Goal: Information Seeking & Learning: Learn about a topic

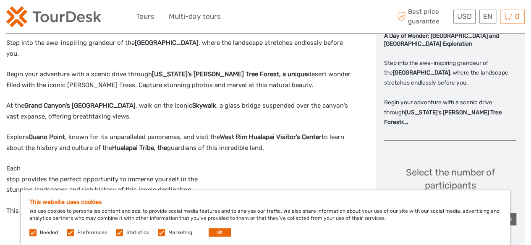
scroll to position [355, 0]
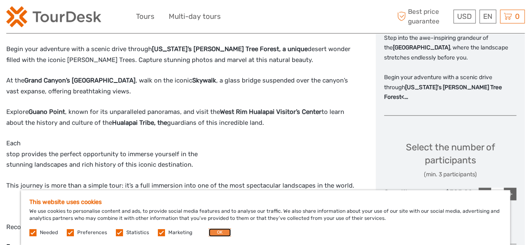
click at [212, 234] on button "OK" at bounding box center [219, 233] width 22 height 8
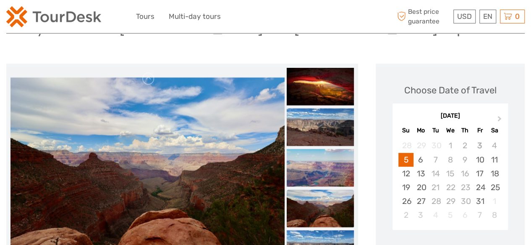
scroll to position [0, 0]
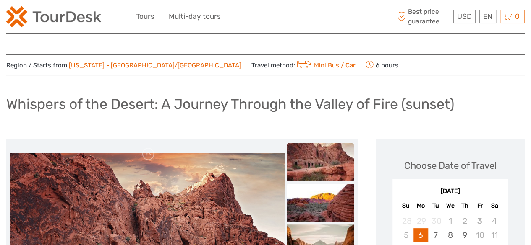
click at [216, 109] on h1 "Whispers of the Desert: A Journey Through the Valley of Fire (sunset)" at bounding box center [230, 104] width 448 height 17
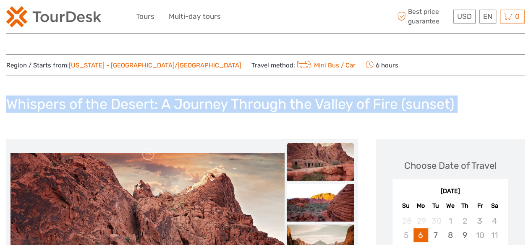
click at [216, 109] on h1 "Whispers of the Desert: A Journey Through the Valley of Fire (sunset)" at bounding box center [230, 104] width 448 height 17
copy div "Whispers of the Desert: A Journey Through the Valley of Fire (sunset)"
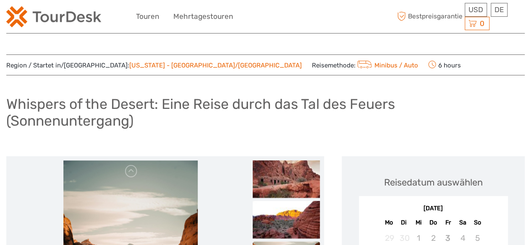
click at [247, 102] on h1 "Whispers of the Desert: Eine Reise durch das Tal des Feuers (Sonnenuntergang)" at bounding box center [265, 113] width 518 height 34
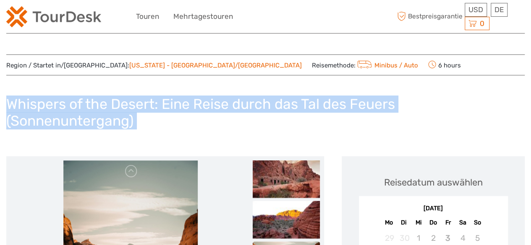
click at [247, 102] on h1 "Whispers of the Desert: Eine Reise durch das Tal des Feuers (Sonnenuntergang)" at bounding box center [265, 113] width 518 height 34
copy div "Whispers of the Desert: Eine Reise durch das Tal des Feuers (Sonnenuntergang)"
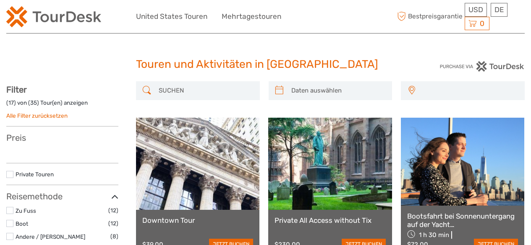
select select
